Goal: Task Accomplishment & Management: Manage account settings

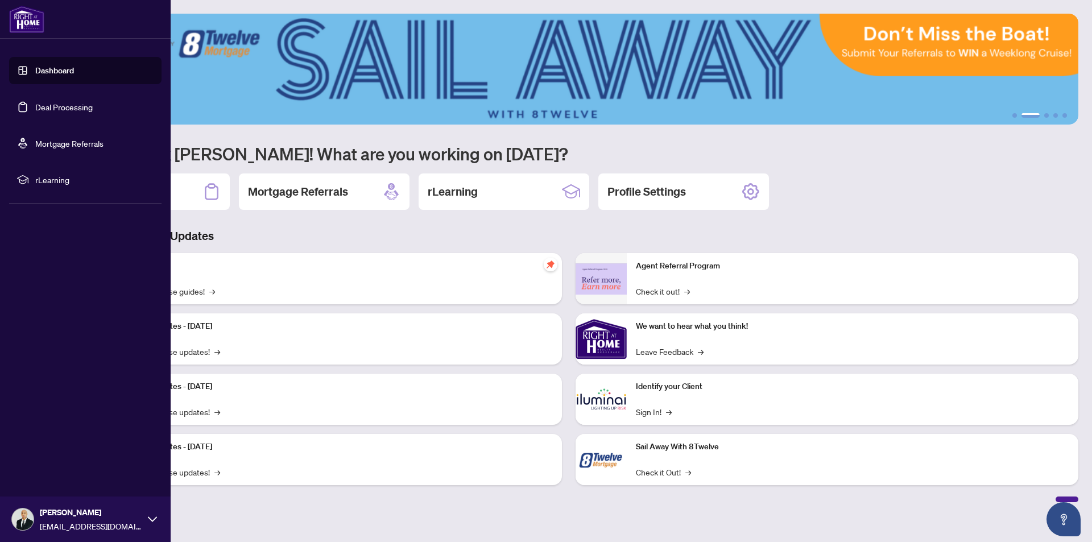
click at [35, 73] on link "Dashboard" at bounding box center [54, 70] width 39 height 10
click at [35, 105] on link "Deal Processing" at bounding box center [63, 107] width 57 height 10
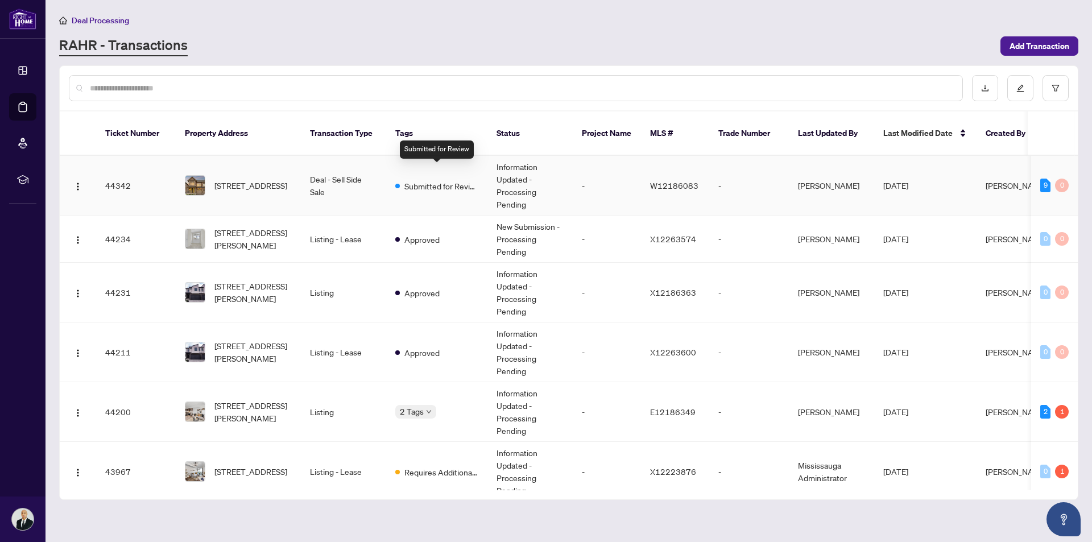
click at [425, 180] on span "Submitted for Review" at bounding box center [441, 186] width 74 height 13
click at [268, 179] on span "[STREET_ADDRESS]" at bounding box center [250, 185] width 73 height 13
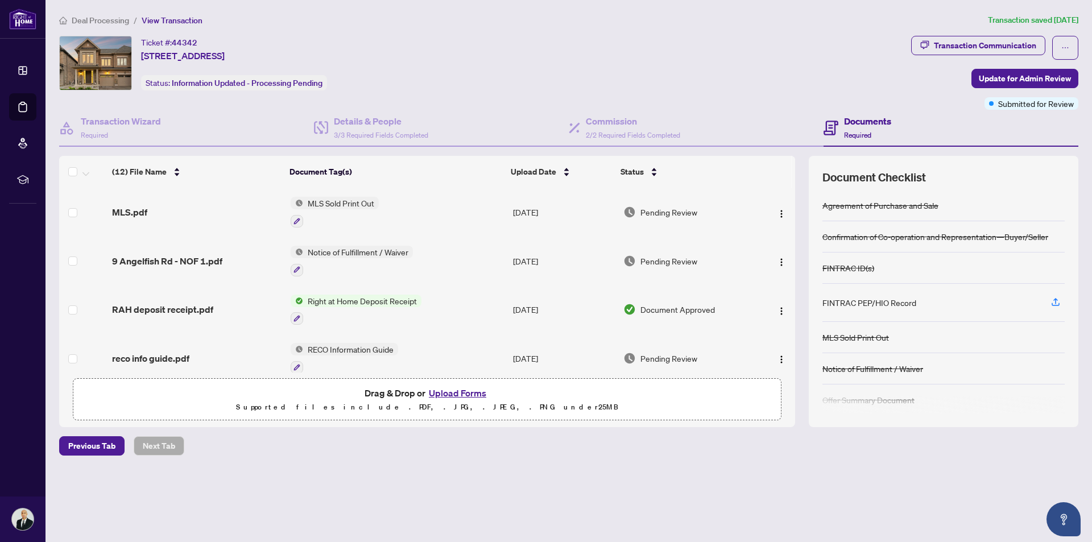
click at [459, 389] on button "Upload Forms" at bounding box center [457, 393] width 64 height 15
